Goal: Information Seeking & Learning: Learn about a topic

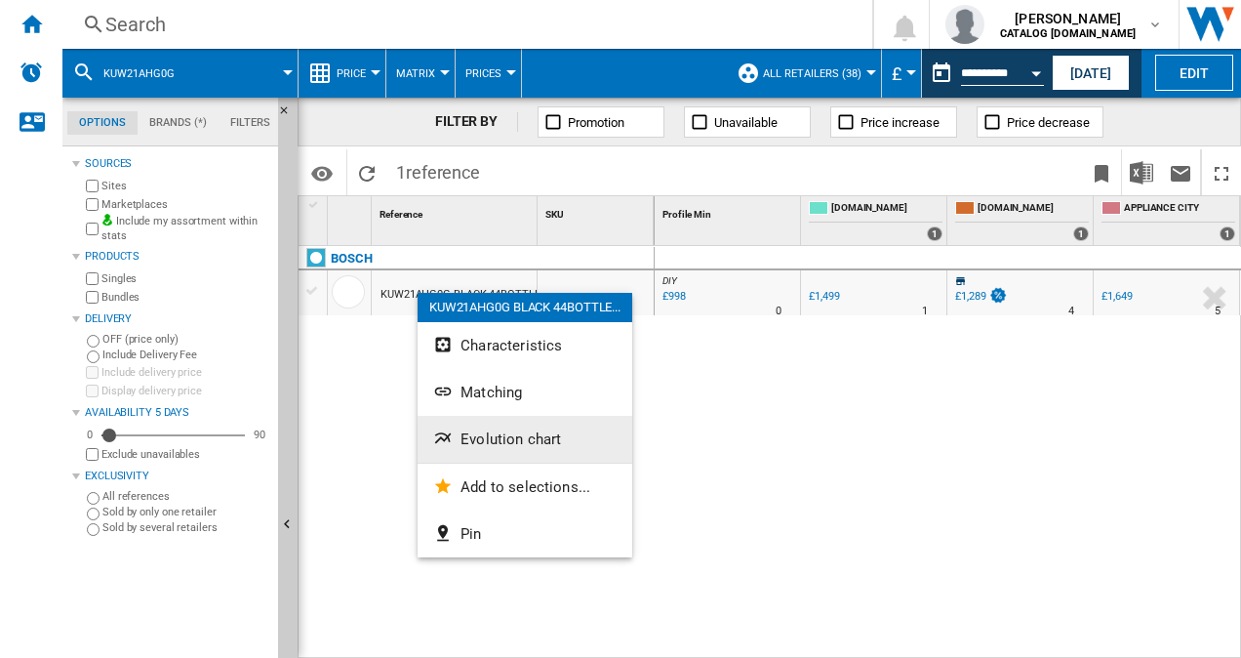
click at [473, 443] on span "Evolution chart" at bounding box center [511, 439] width 101 height 18
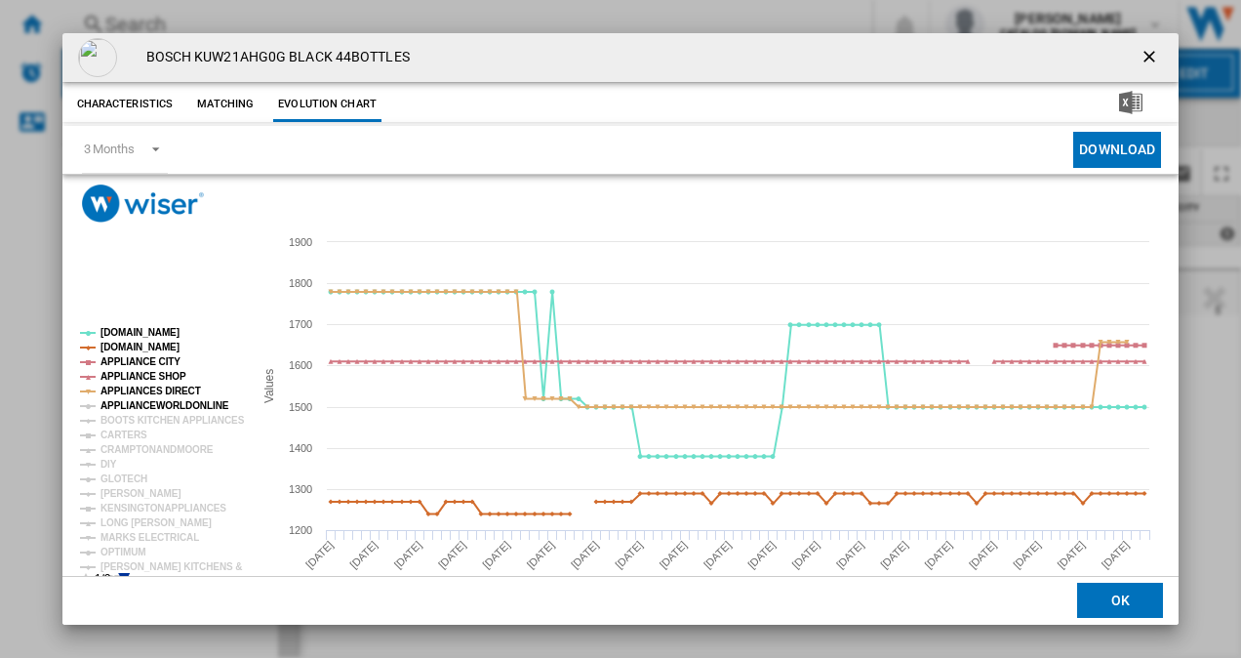
click at [137, 408] on tspan "APPLIANCEWORLDONLINE" at bounding box center [165, 405] width 129 height 11
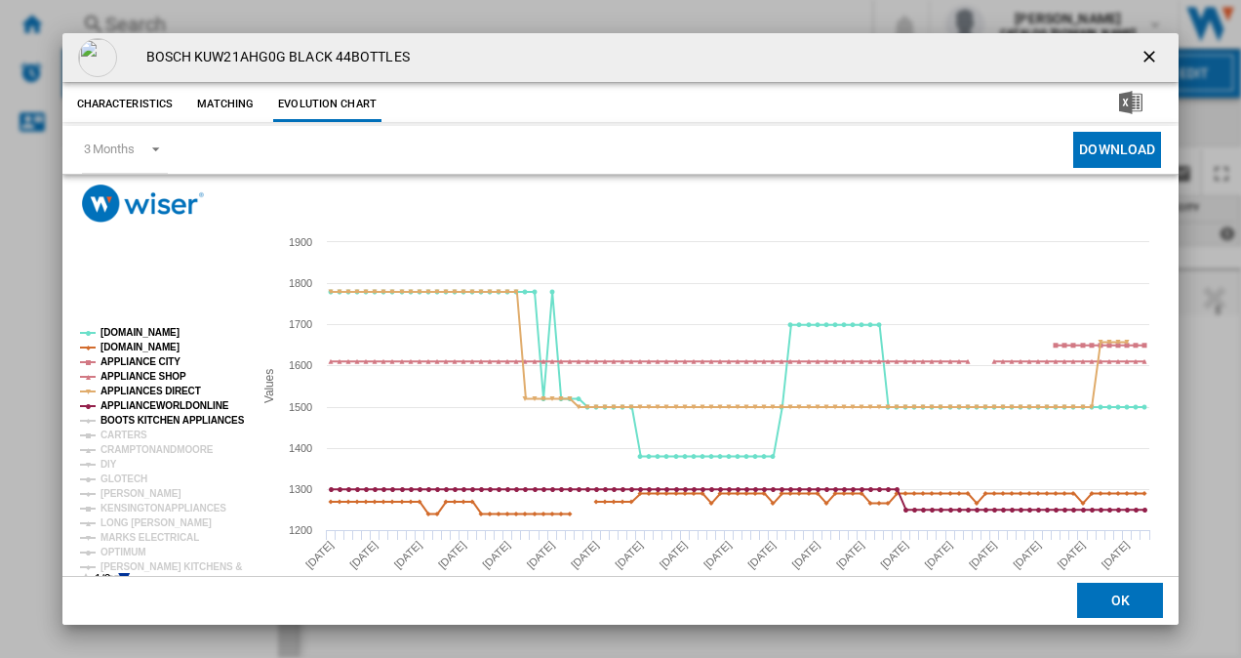
click at [135, 415] on tspan "BOOTS KITCHEN APPLIANCES" at bounding box center [173, 420] width 144 height 11
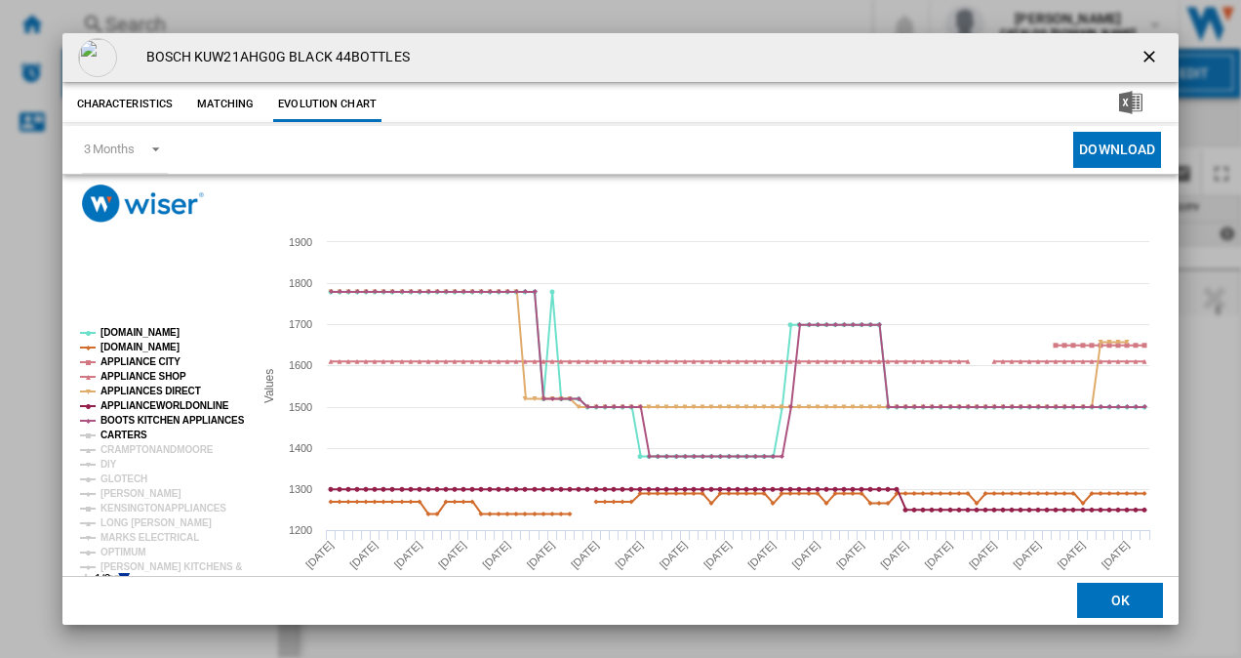
click at [127, 429] on tspan "CARTERS" at bounding box center [124, 434] width 47 height 11
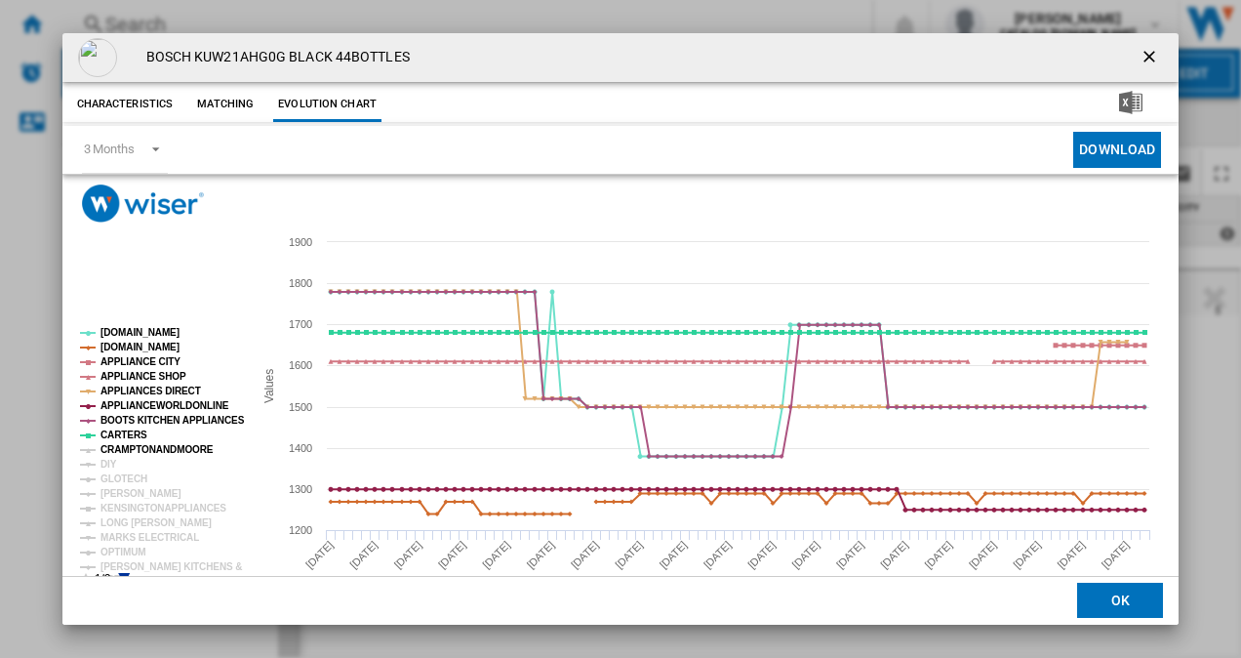
click at [124, 445] on tspan "CRAMPTONANDMOORE" at bounding box center [157, 449] width 113 height 11
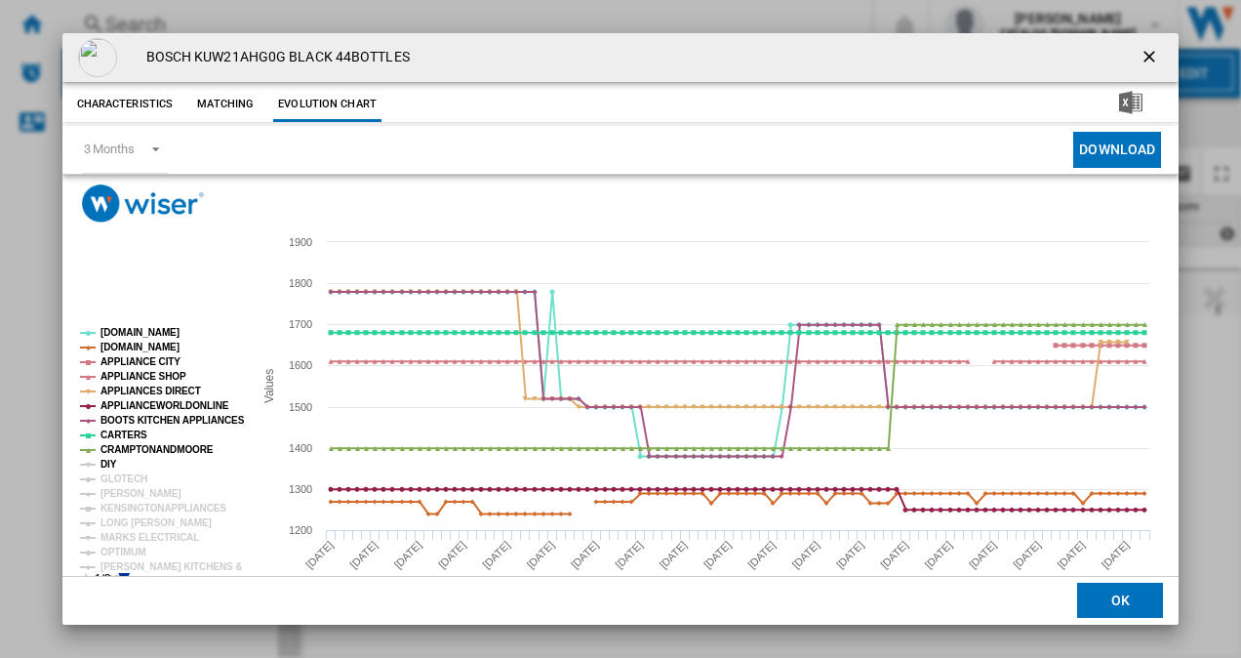
click at [109, 461] on tspan "DIY" at bounding box center [109, 464] width 17 height 11
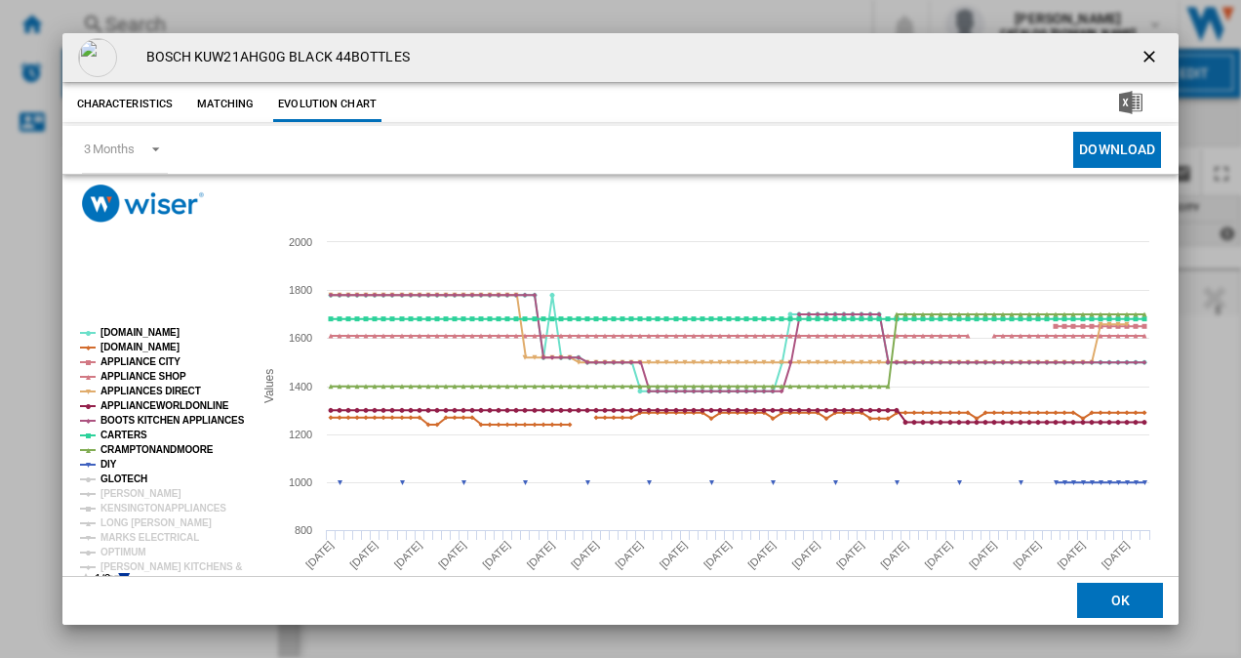
click at [109, 473] on tspan "GLOTECH" at bounding box center [124, 478] width 47 height 11
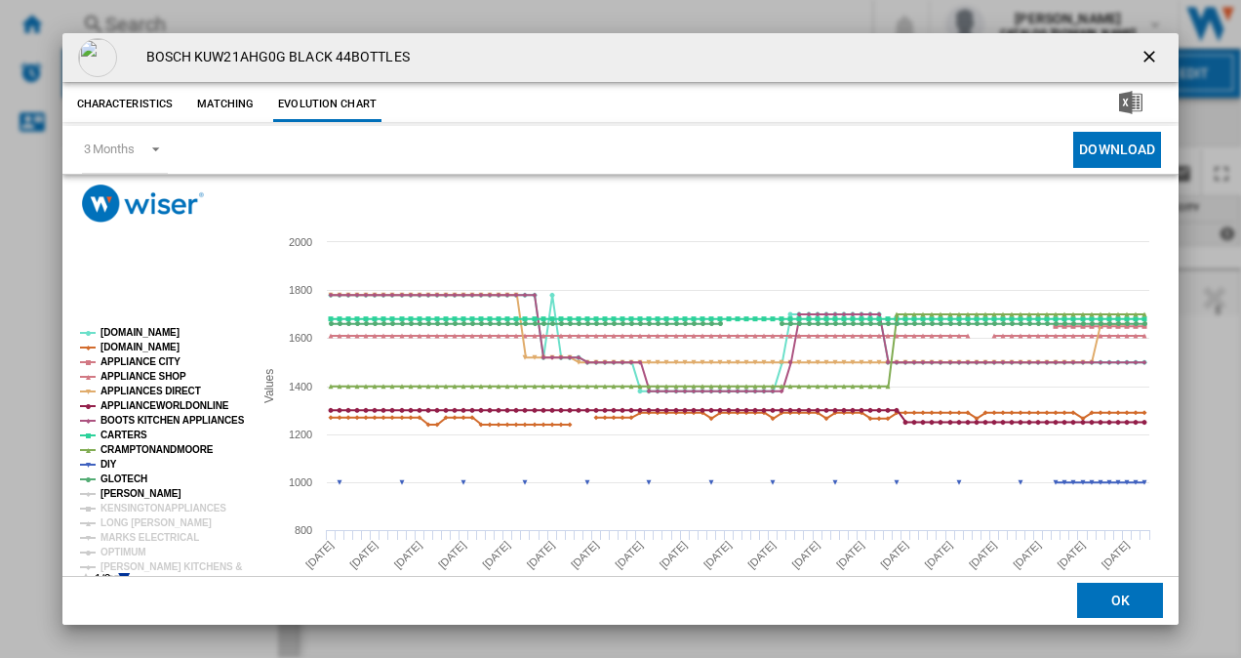
click at [115, 488] on tspan "[PERSON_NAME]" at bounding box center [141, 493] width 81 height 11
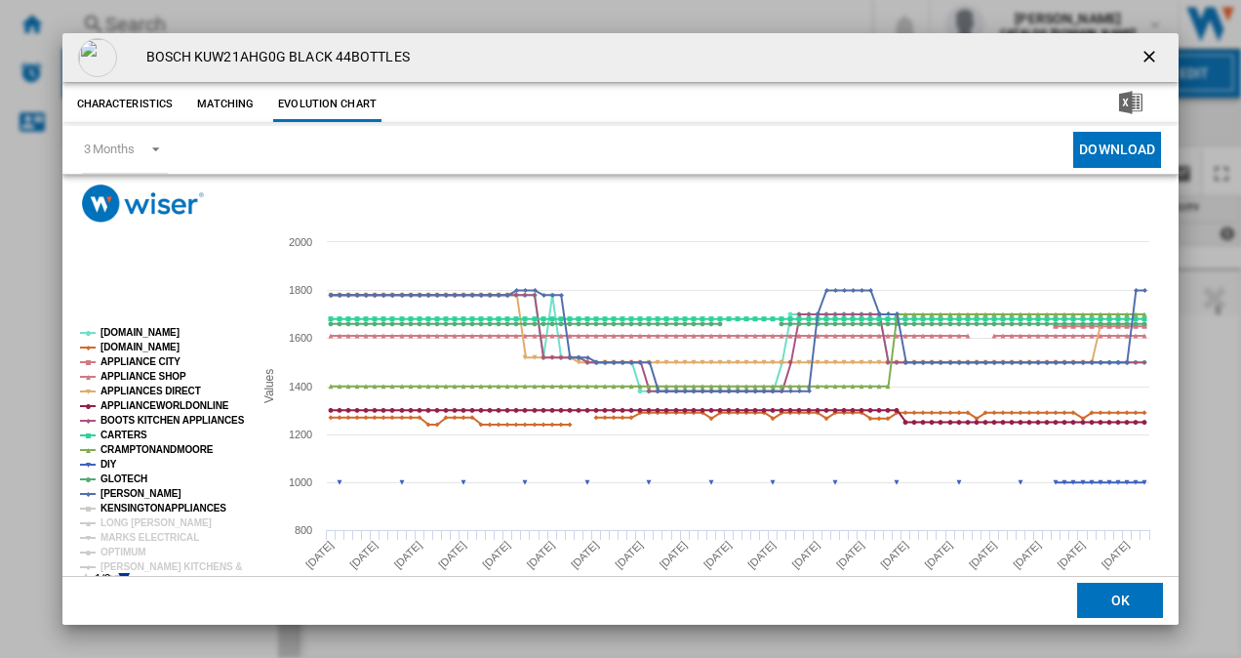
click at [117, 504] on tspan "KENSINGTONAPPLIANCES" at bounding box center [164, 508] width 126 height 11
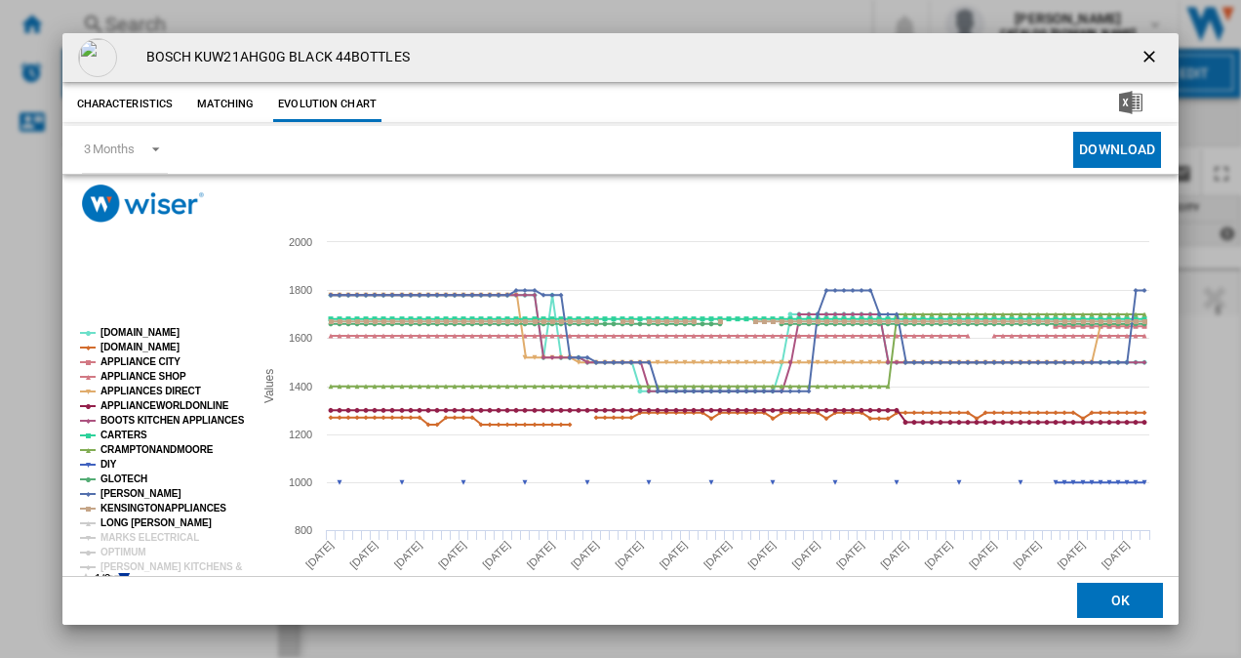
click at [118, 518] on tspan "LONG [PERSON_NAME]" at bounding box center [156, 522] width 111 height 11
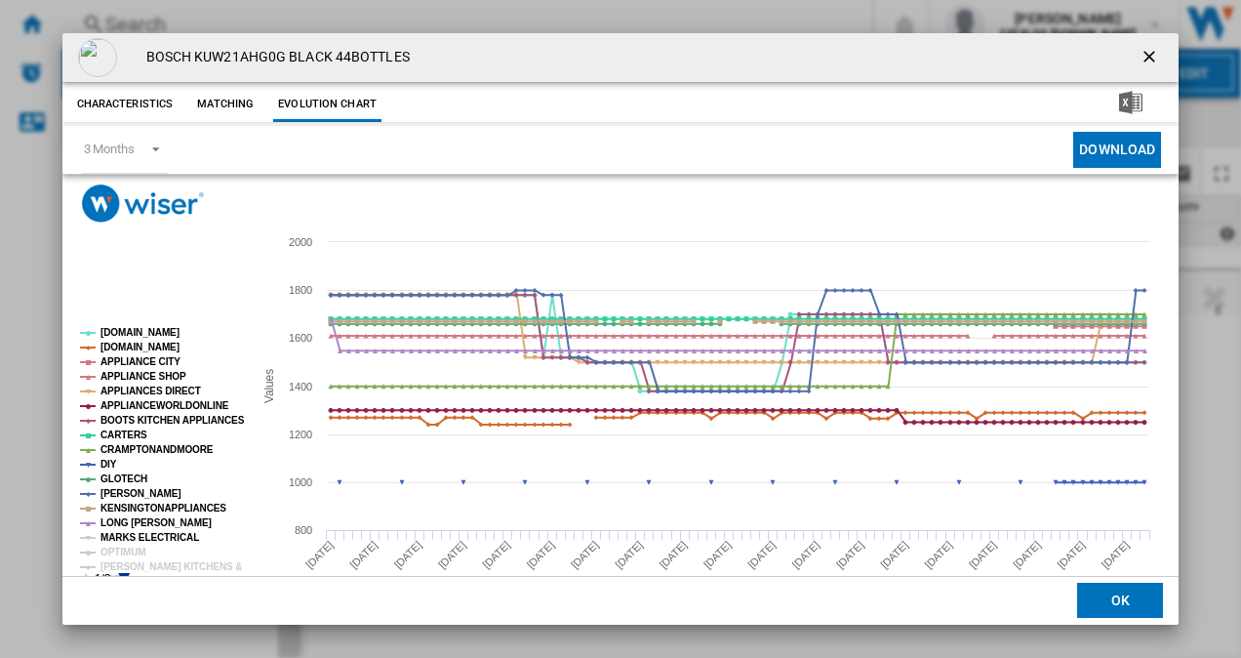
click at [119, 533] on tspan "MARKS ELECTRICAL" at bounding box center [150, 537] width 99 height 11
click at [119, 547] on tspan "OPTIMUM" at bounding box center [124, 552] width 46 height 11
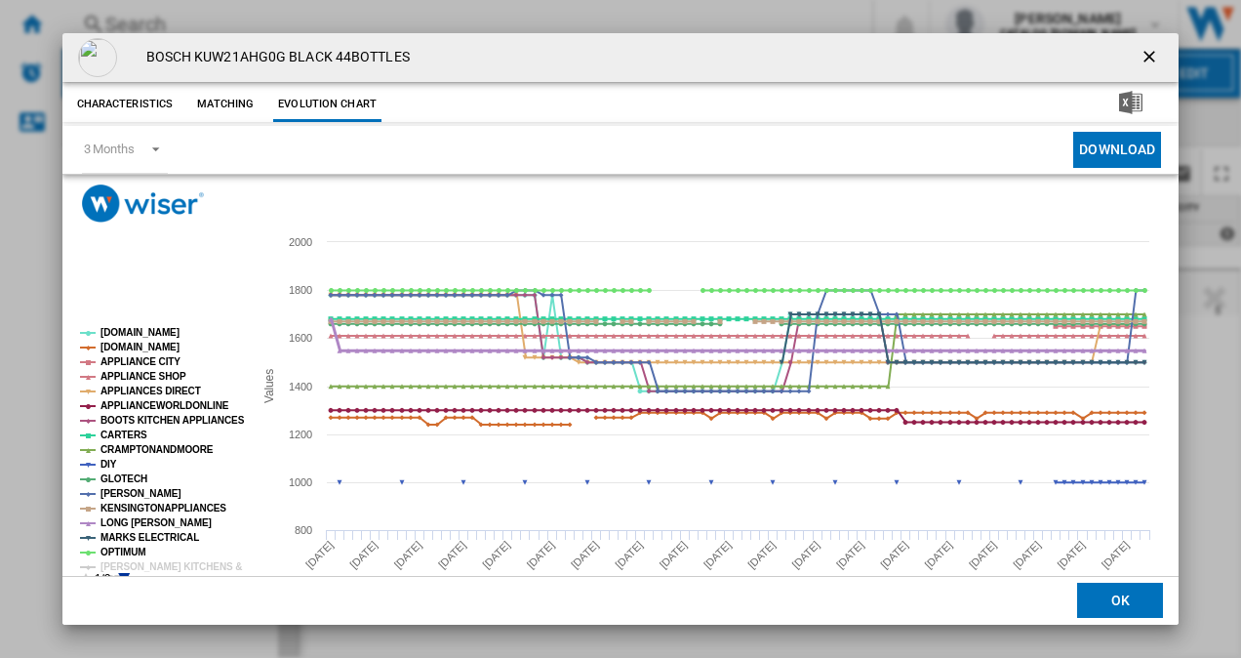
scroll to position [36, 0]
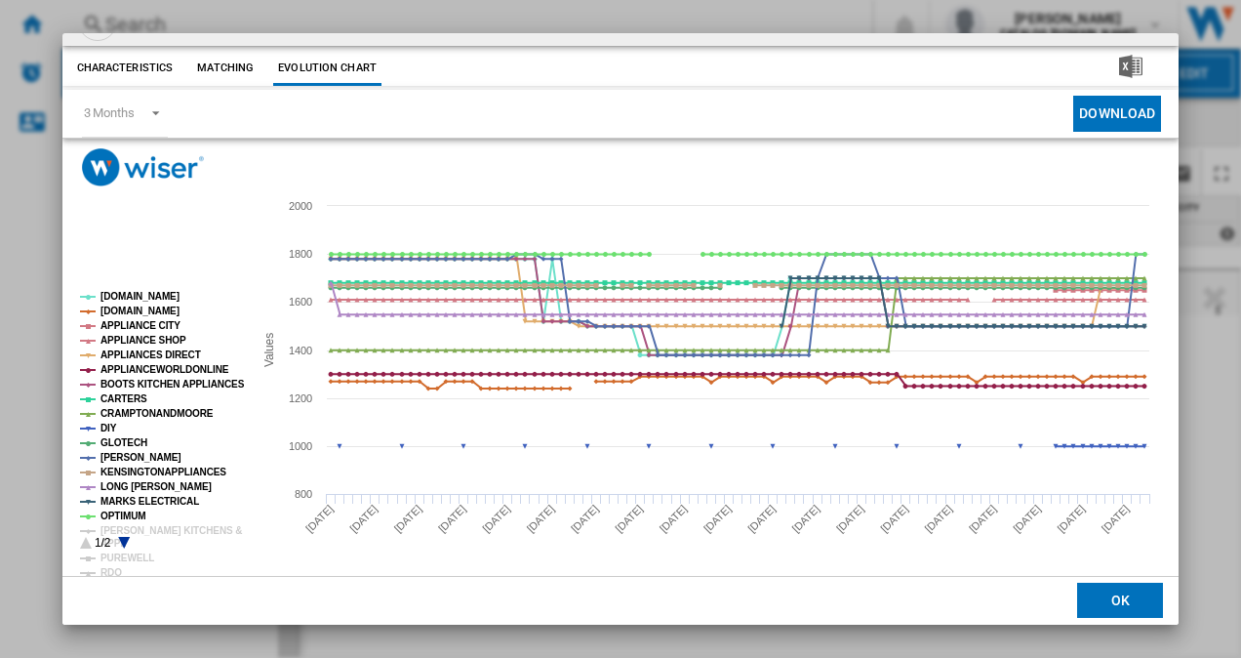
click at [123, 545] on icon "Product popup" at bounding box center [124, 543] width 12 height 12
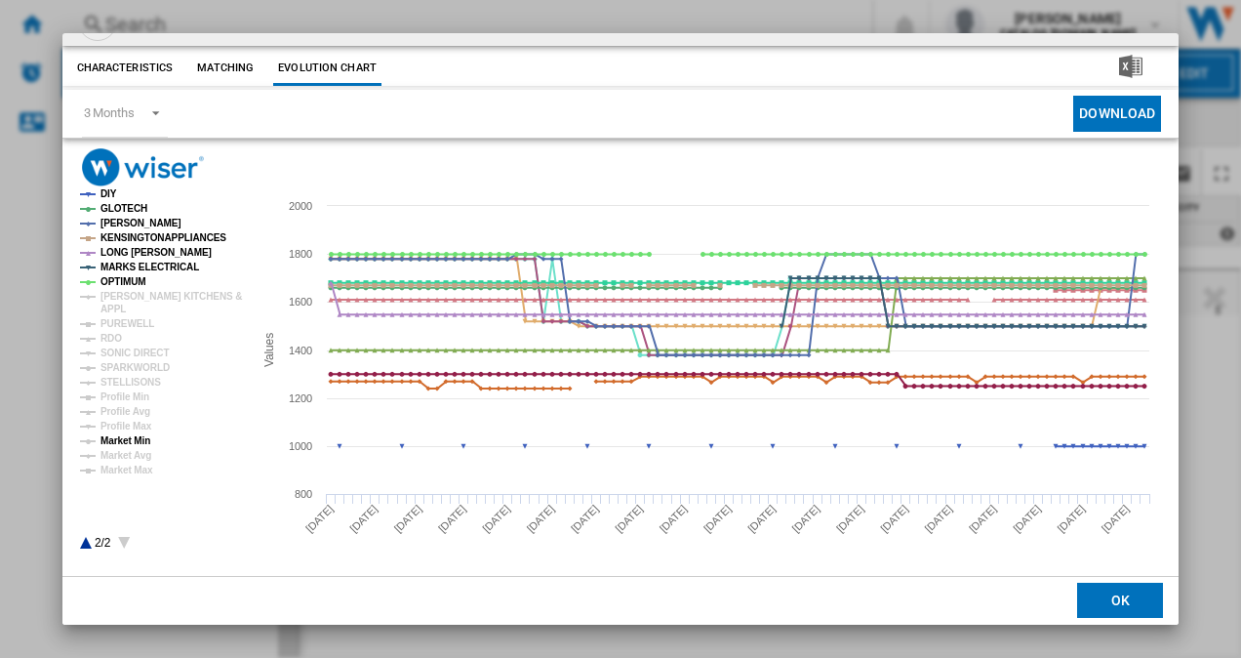
click at [134, 435] on tspan "Market Min" at bounding box center [126, 440] width 50 height 11
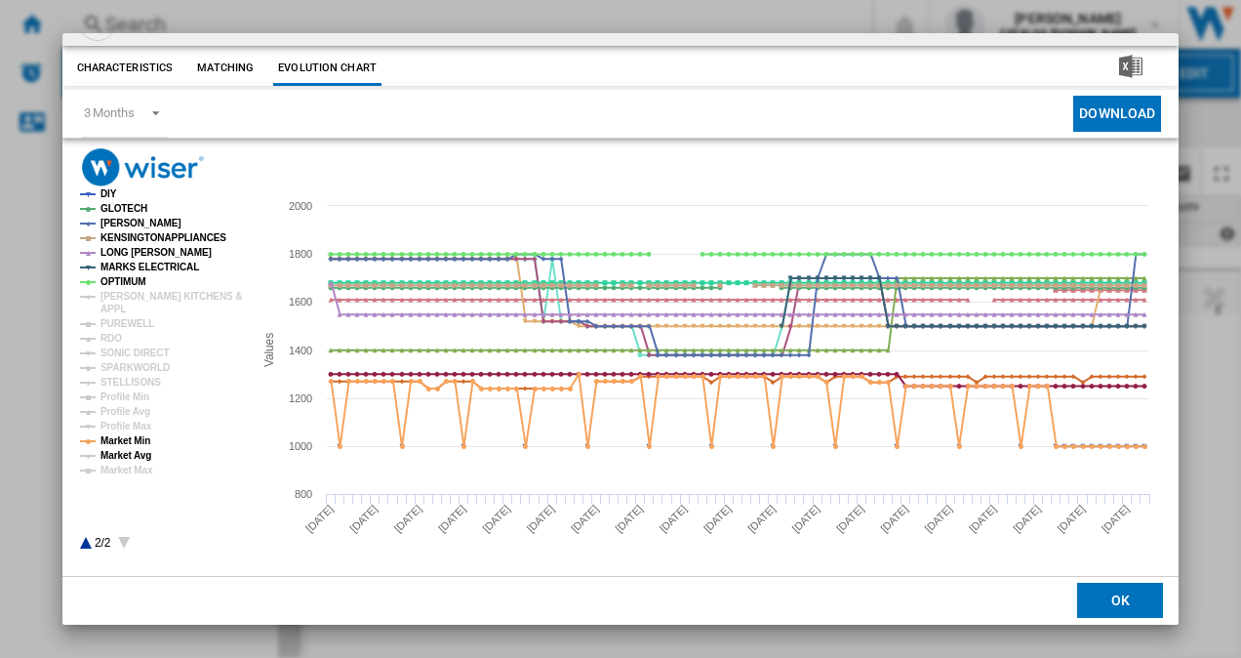
click at [135, 450] on tspan "Market Avg" at bounding box center [126, 455] width 51 height 11
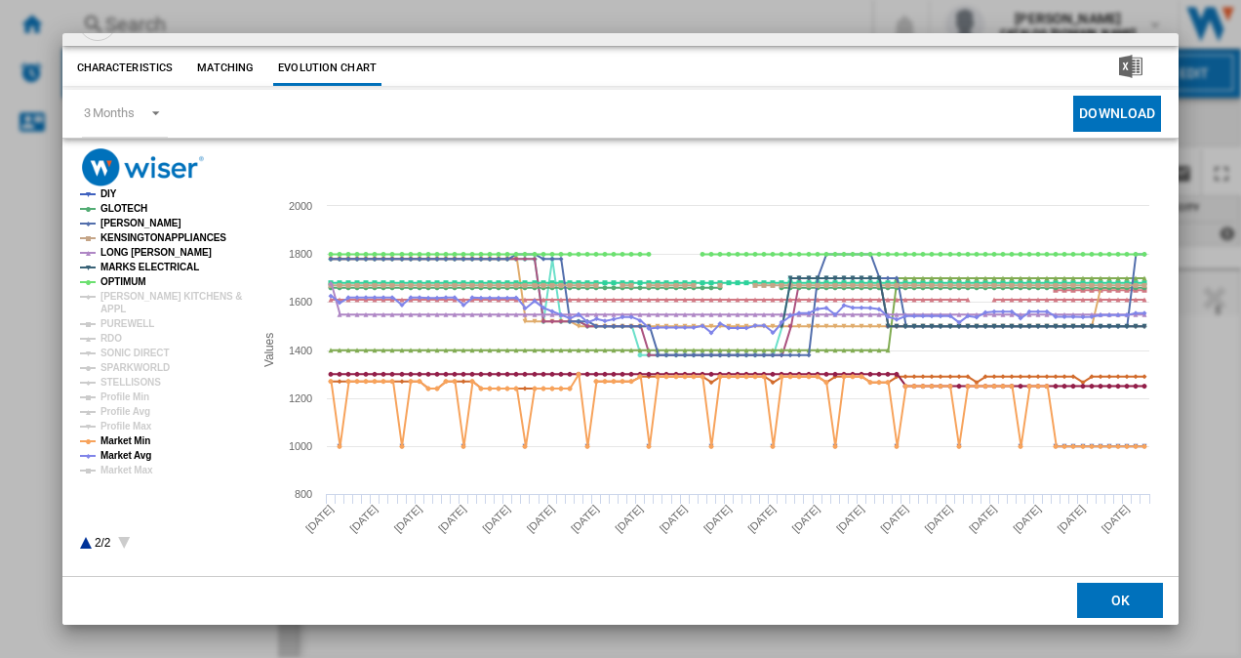
click at [1093, 610] on button "OK" at bounding box center [1120, 601] width 86 height 35
